Goal: Navigation & Orientation: Find specific page/section

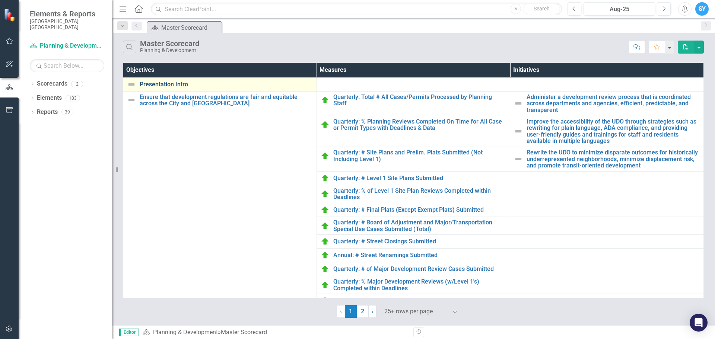
click at [159, 85] on link "Presentation Intro" at bounding box center [226, 84] width 173 height 7
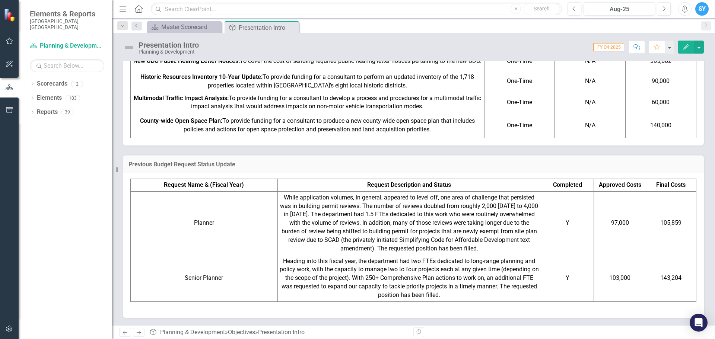
scroll to position [792, 0]
click at [66, 42] on link "Scorecard Planning & Development" at bounding box center [67, 46] width 75 height 9
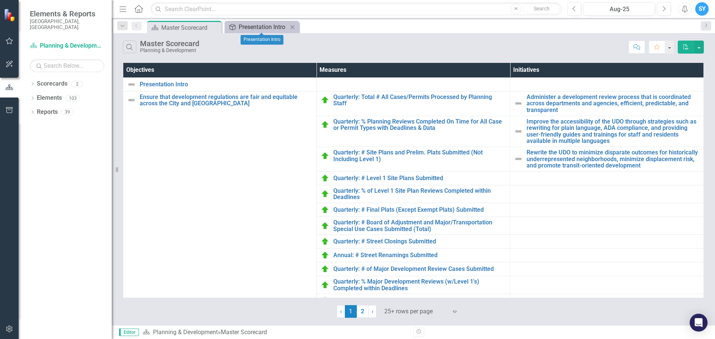
click at [249, 29] on div "Presentation Intro" at bounding box center [263, 26] width 49 height 9
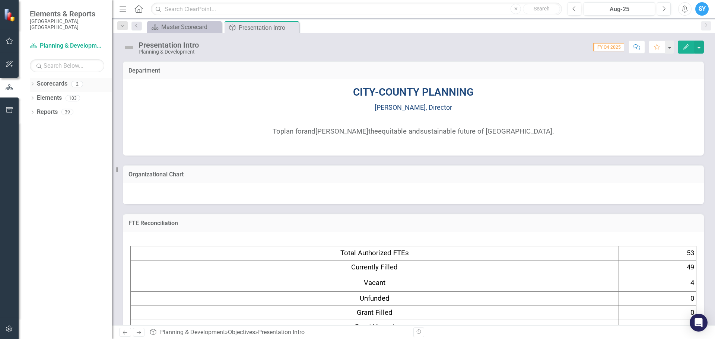
click at [33, 83] on icon "Dropdown" at bounding box center [32, 85] width 5 height 4
click at [49, 94] on link "Planning & Development" at bounding box center [76, 98] width 71 height 9
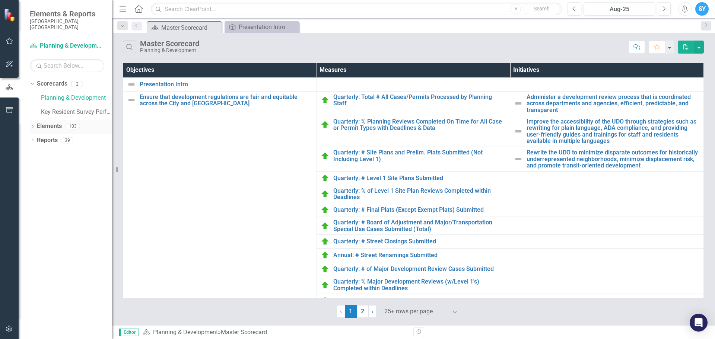
click at [31, 125] on icon "Dropdown" at bounding box center [32, 127] width 5 height 4
click at [32, 196] on icon "Dropdown" at bounding box center [32, 198] width 5 height 4
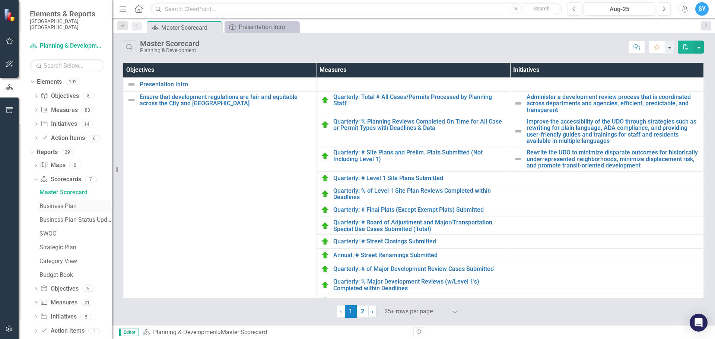
scroll to position [50, 0]
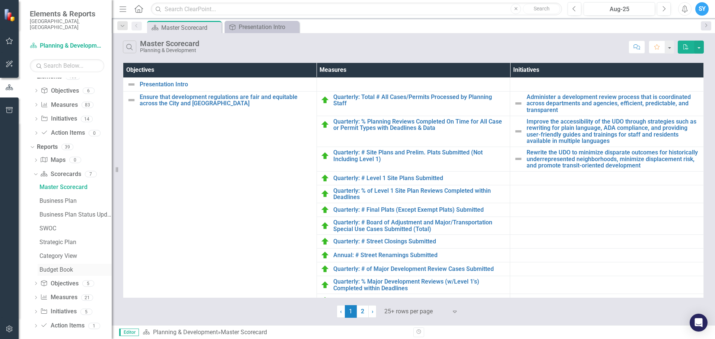
click at [61, 264] on link "Budget Book" at bounding box center [75, 270] width 74 height 12
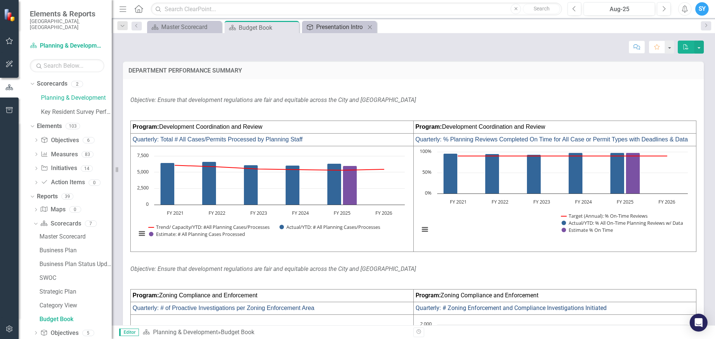
click at [335, 27] on div "Presentation Intro" at bounding box center [340, 26] width 49 height 9
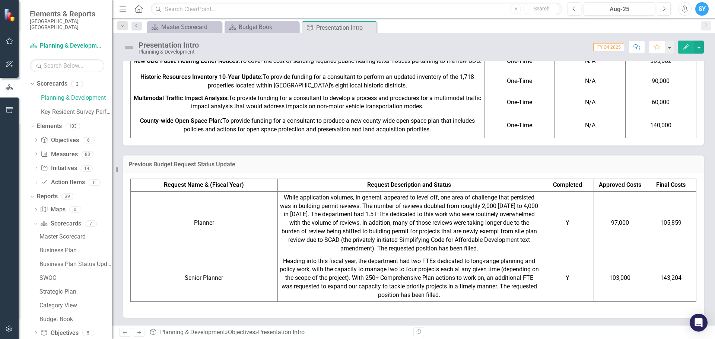
scroll to position [941, 0]
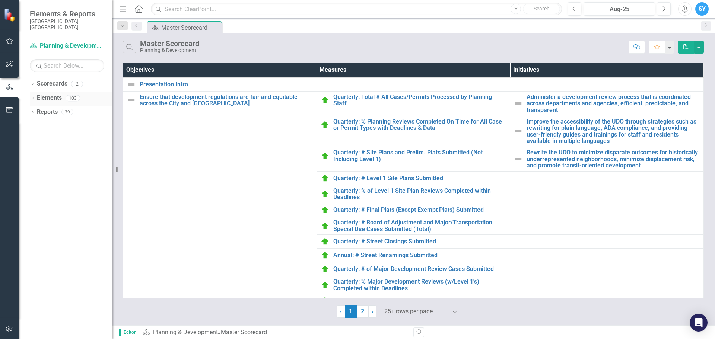
click at [34, 97] on icon "Dropdown" at bounding box center [32, 99] width 5 height 4
click at [36, 125] on icon "Dropdown" at bounding box center [36, 127] width 5 height 4
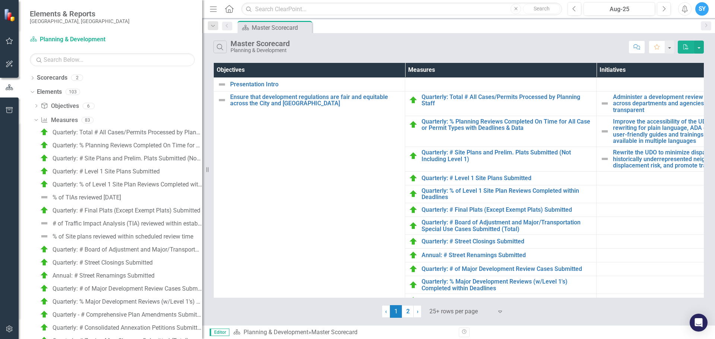
drag, startPoint x: 113, startPoint y: 135, endPoint x: 202, endPoint y: 141, distance: 90.0
click at [202, 141] on div "Resize" at bounding box center [205, 169] width 6 height 339
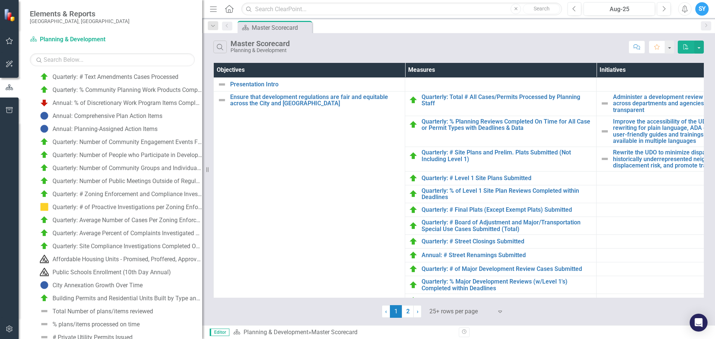
scroll to position [914, 0]
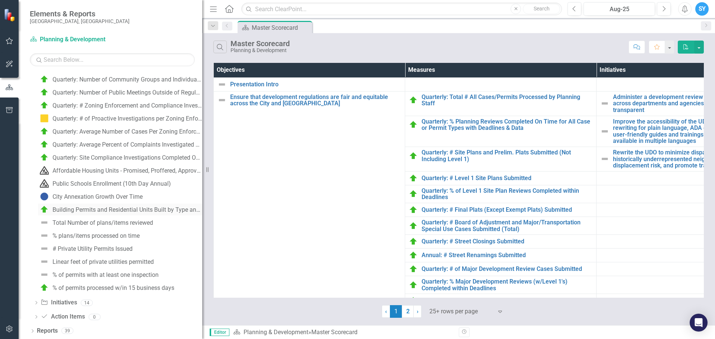
click at [76, 209] on div "Building Permits and Residential Units Built by Type and Jurisdiction" at bounding box center [128, 210] width 150 height 7
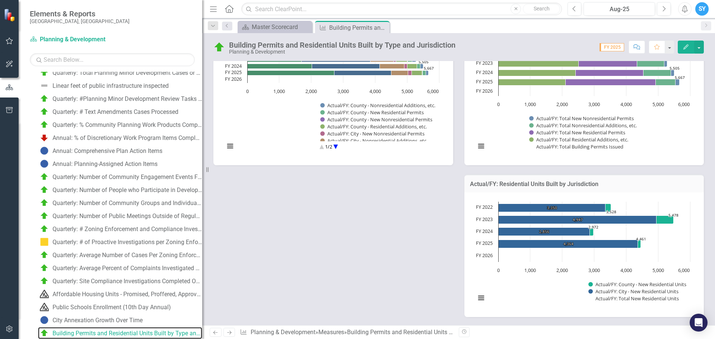
scroll to position [298, 0]
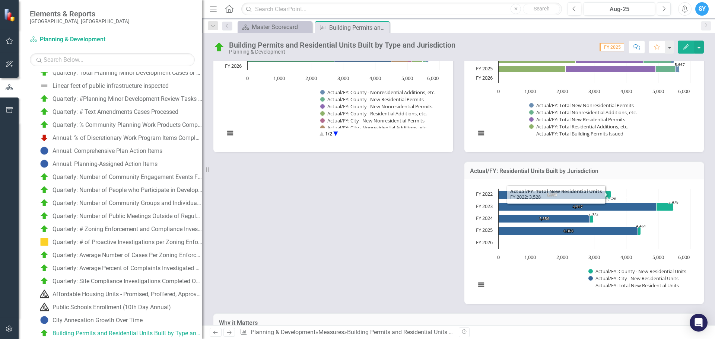
click at [572, 171] on h3 "Actual/FY: Residential Units Built by Jurisdiction" at bounding box center [584, 171] width 229 height 7
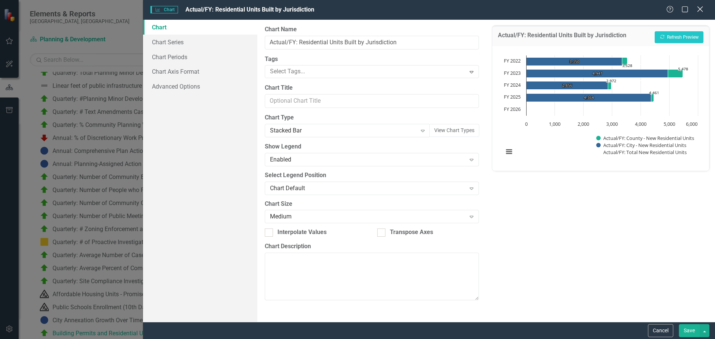
click at [700, 7] on icon "Close" at bounding box center [700, 9] width 9 height 7
